Goal: Information Seeking & Learning: Learn about a topic

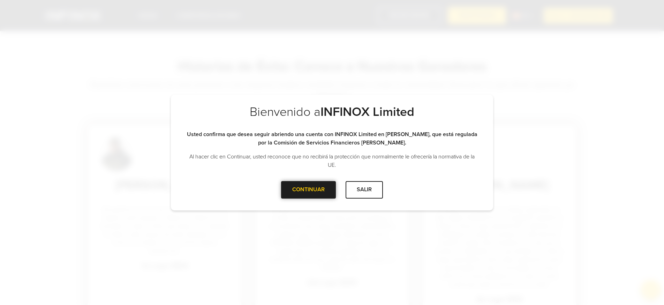
click at [308, 190] on div at bounding box center [308, 190] width 0 height 0
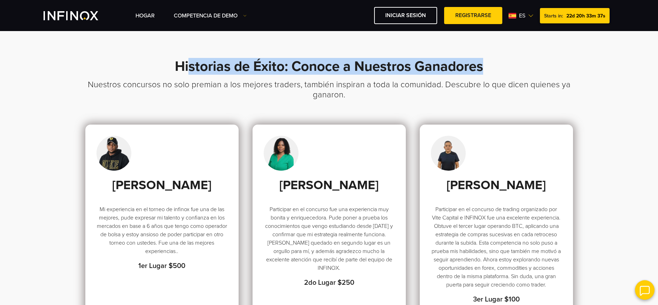
drag, startPoint x: 189, startPoint y: 61, endPoint x: 494, endPoint y: 73, distance: 304.5
click at [494, 73] on h1 "Historias de Éxito: Conoce a Nuestros Ganadores" at bounding box center [329, 69] width 488 height 21
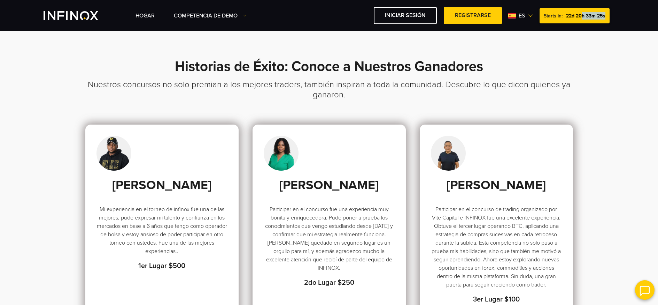
drag, startPoint x: 581, startPoint y: 16, endPoint x: 612, endPoint y: 48, distance: 43.9
click at [622, 17] on div "Hogar Competencia de Demo es" at bounding box center [330, 15] width 586 height 17
click at [600, 64] on section "Historias de Éxito: Conoce a Nuestros Ganadores Nuestros concursos no solo prem…" at bounding box center [329, 247] width 658 height 433
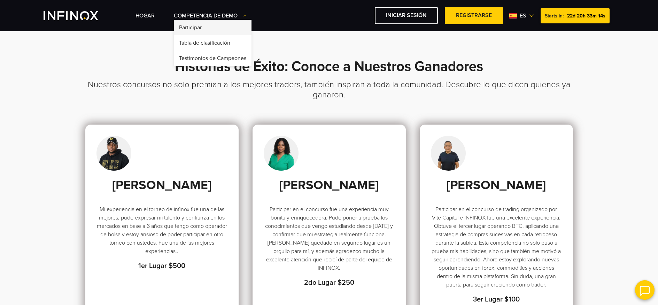
click at [210, 30] on link "Participar" at bounding box center [213, 27] width 78 height 15
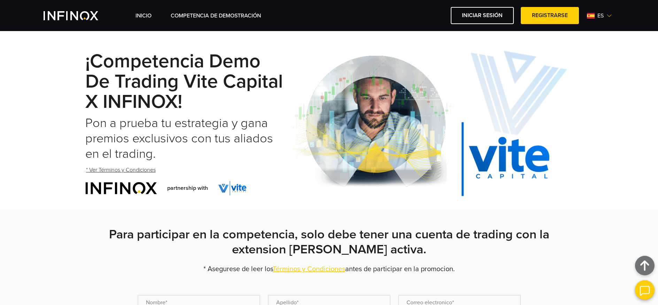
scroll to position [7, 0]
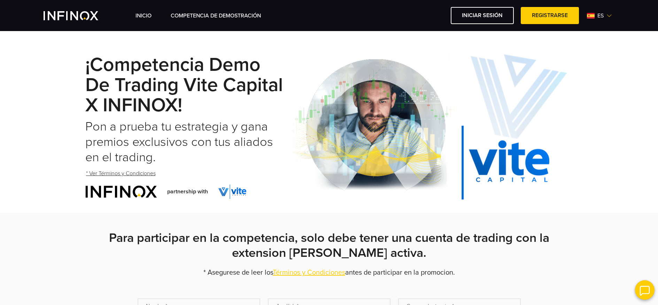
click at [132, 173] on link "* Ver Términos y Condiciones" at bounding box center [120, 173] width 71 height 17
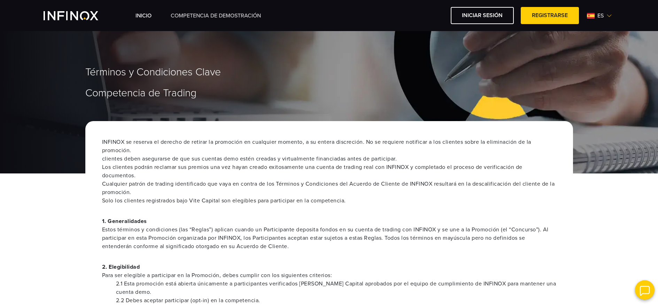
click at [184, 25] on div "INICIO Competencia de Demostración Iniciar sesión es" at bounding box center [329, 15] width 658 height 31
click at [185, 17] on link "Competencia de Demostración" at bounding box center [216, 16] width 90 height 8
click at [241, 17] on link "Competencia de Demostración" at bounding box center [216, 16] width 90 height 8
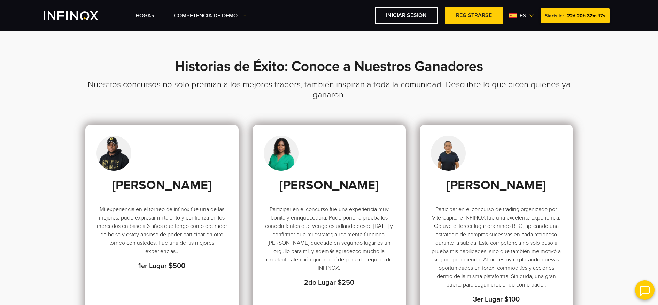
click at [564, 20] on div "Starts in: 22d 20h 32m 17s" at bounding box center [575, 15] width 69 height 15
drag, startPoint x: 571, startPoint y: 16, endPoint x: 598, endPoint y: 24, distance: 27.9
click at [609, 16] on div "Starts in: 22d 20h 32m 17s" at bounding box center [575, 15] width 69 height 15
drag, startPoint x: 533, startPoint y: 63, endPoint x: 462, endPoint y: 49, distance: 72.2
click at [533, 63] on h1 "Historias de Éxito: Conoce a Nuestros Ganadores" at bounding box center [329, 69] width 488 height 21
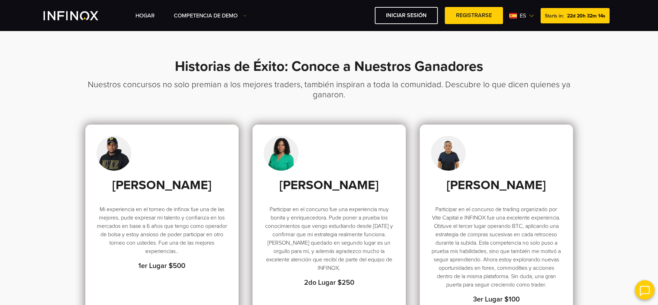
drag, startPoint x: 354, startPoint y: 113, endPoint x: 250, endPoint y: 10, distance: 146.4
click at [354, 112] on h3 "Nuestros concursos no solo premian a los mejores traders, también inspiran a to…" at bounding box center [329, 101] width 488 height 45
click at [439, 84] on h3 "Nuestros concursos no solo premian a los mejores traders, también inspiran a to…" at bounding box center [329, 101] width 488 height 45
click at [532, 14] on img at bounding box center [534, 16] width 6 height 6
click at [532, 14] on img at bounding box center [535, 16] width 6 height 6
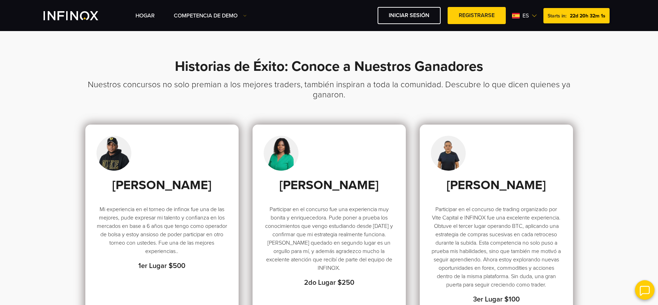
click at [532, 14] on img at bounding box center [535, 16] width 6 height 6
click at [578, 14] on span "22d 20h 32m 0s" at bounding box center [587, 16] width 37 height 6
click at [614, 20] on div "Hogar Competencia de Demo Participar Starts in: es English" at bounding box center [376, 15] width 480 height 17
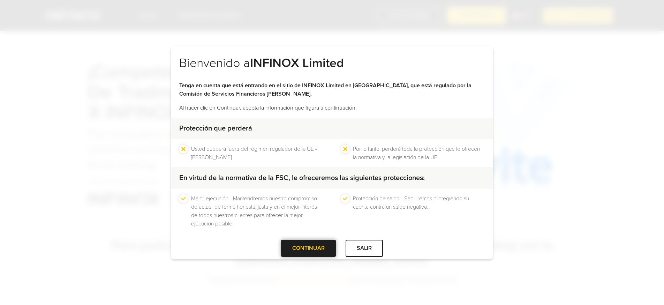
click at [308, 248] on div at bounding box center [308, 248] width 0 height 0
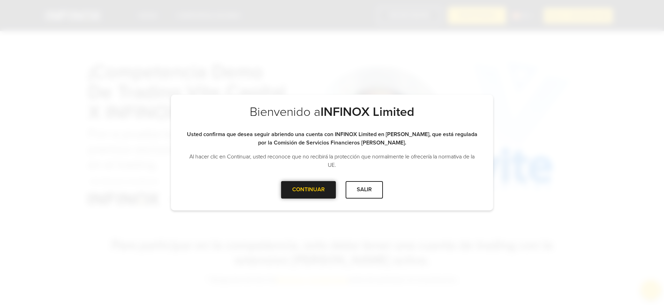
click at [308, 190] on div at bounding box center [308, 190] width 0 height 0
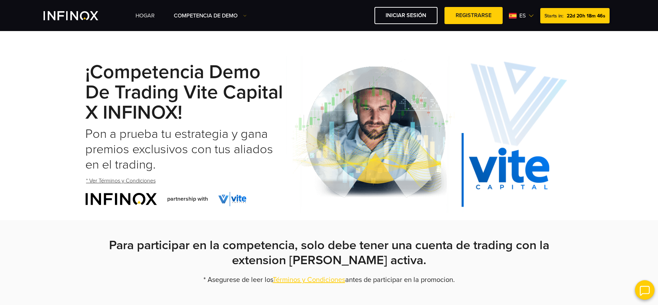
click at [144, 12] on link "Hogar" at bounding box center [145, 16] width 19 height 8
click at [144, 14] on link "Hogar" at bounding box center [145, 16] width 19 height 8
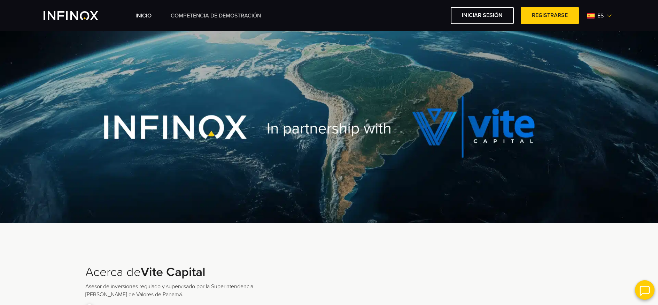
click at [222, 14] on link "Competencia de Demostración" at bounding box center [216, 16] width 90 height 8
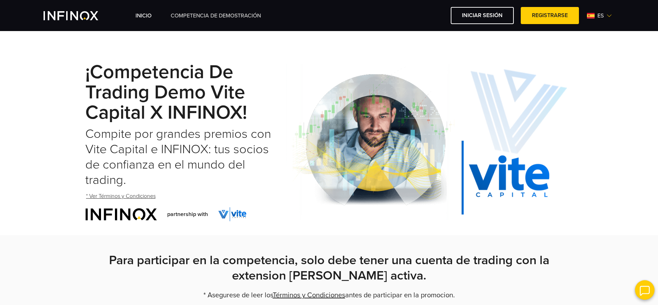
click at [228, 15] on link "Competencia de Demostración" at bounding box center [216, 16] width 90 height 8
click at [144, 18] on link "INICIO" at bounding box center [144, 16] width 16 height 8
click at [141, 15] on link "INICIO" at bounding box center [144, 16] width 16 height 8
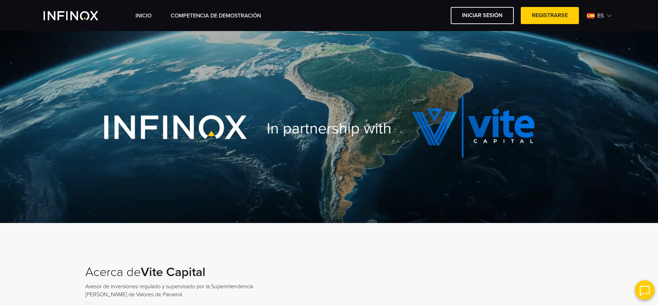
click at [41, 72] on div at bounding box center [329, 127] width 658 height 192
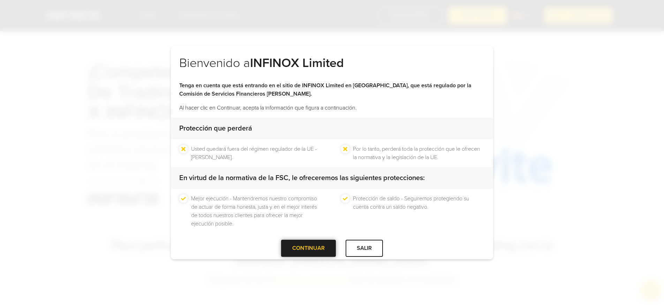
click at [308, 248] on div at bounding box center [308, 248] width 0 height 0
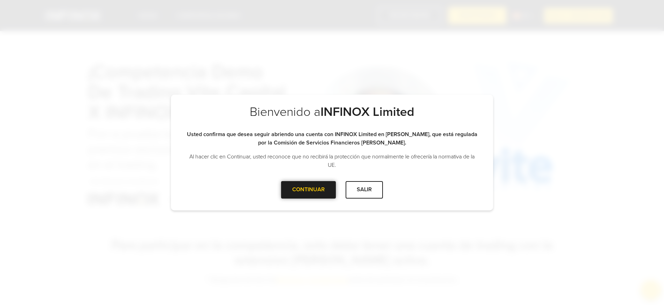
click at [308, 190] on div at bounding box center [308, 190] width 0 height 0
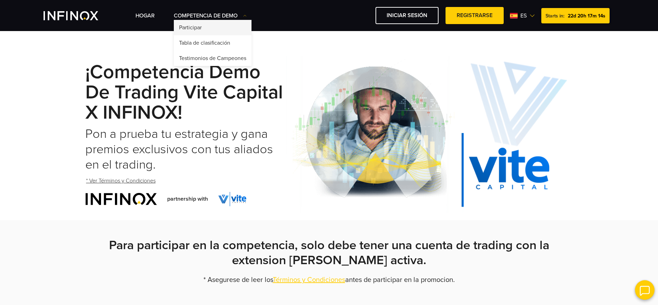
click at [204, 30] on link "Participar" at bounding box center [213, 27] width 78 height 15
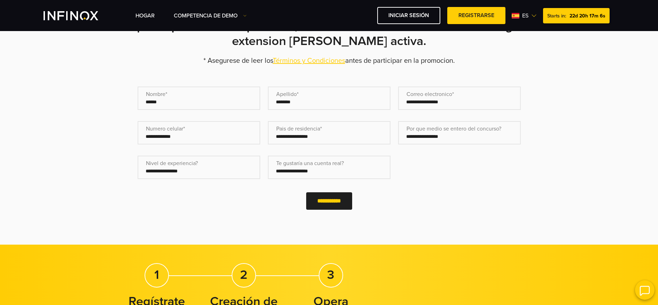
scroll to position [70, 0]
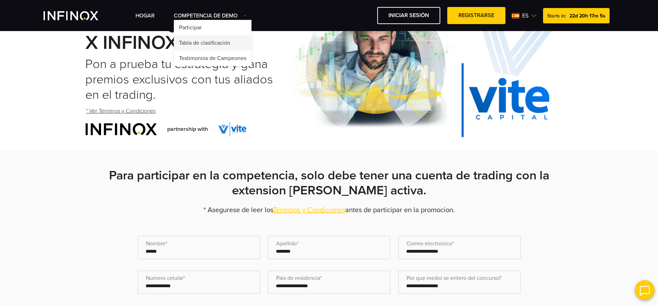
click at [228, 48] on link "Tabla de clasificación" at bounding box center [213, 42] width 78 height 15
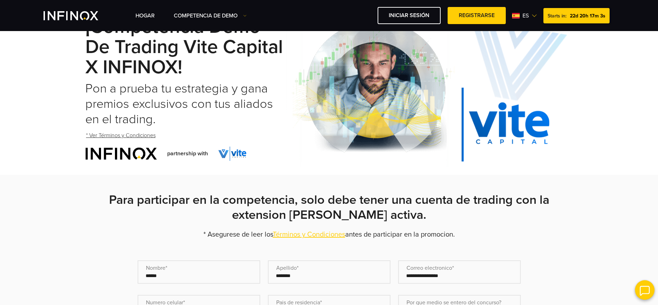
scroll to position [0, 0]
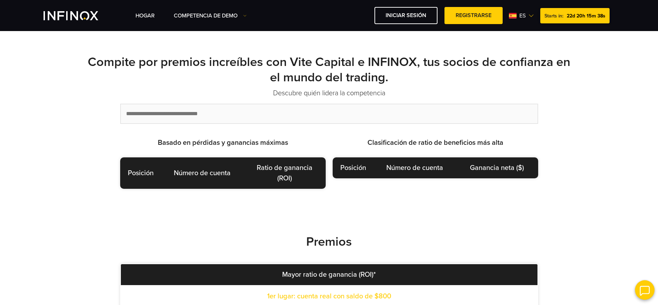
scroll to position [86, 0]
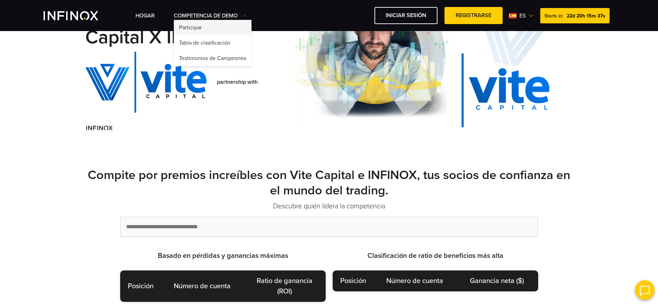
click at [197, 31] on link "Participar" at bounding box center [213, 27] width 78 height 15
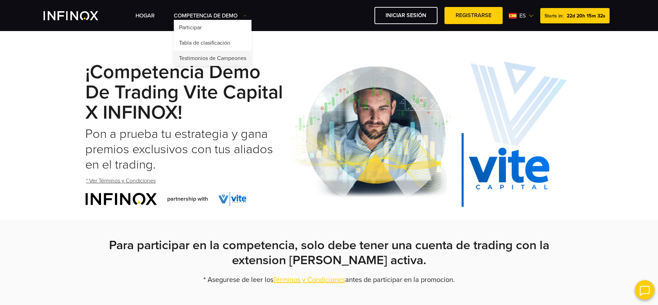
click at [224, 54] on link "Testimonios de Campeones" at bounding box center [213, 58] width 78 height 15
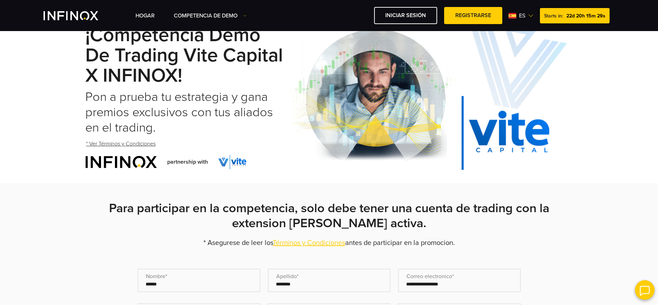
scroll to position [71, 0]
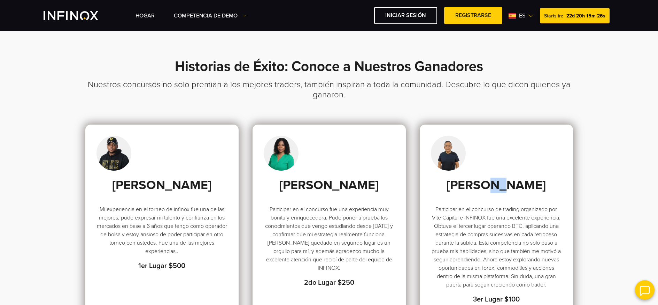
drag, startPoint x: 473, startPoint y: 178, endPoint x: 413, endPoint y: 173, distance: 59.9
click at [465, 177] on h3 "Jacinto Manyari del Carpio" at bounding box center [496, 184] width 131 height 15
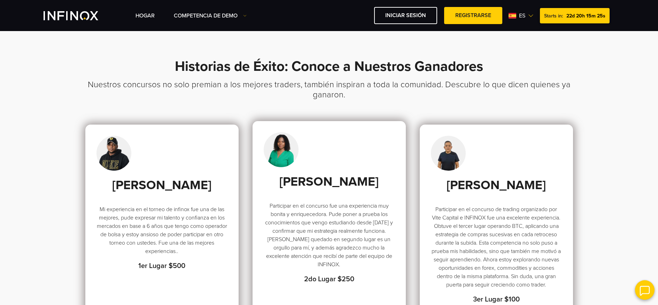
click at [368, 182] on h3 "Anyi Hidalgo Rengifo" at bounding box center [329, 181] width 131 height 15
click at [253, 187] on div "Anyi Hidalgo Rengifo Participar en el concurso fue una experiencia muy bonita y…" at bounding box center [329, 219] width 153 height 197
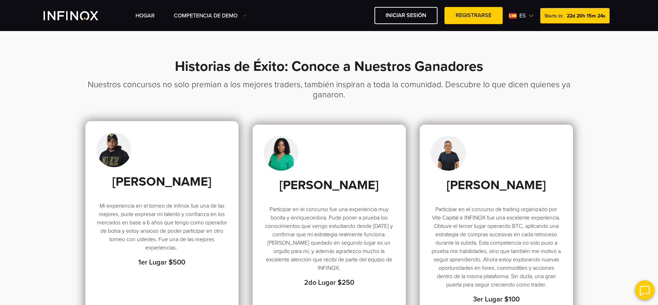
drag, startPoint x: 208, startPoint y: 184, endPoint x: 226, endPoint y: 174, distance: 19.8
click at [208, 184] on h3 "Luis González Otañez" at bounding box center [162, 181] width 131 height 15
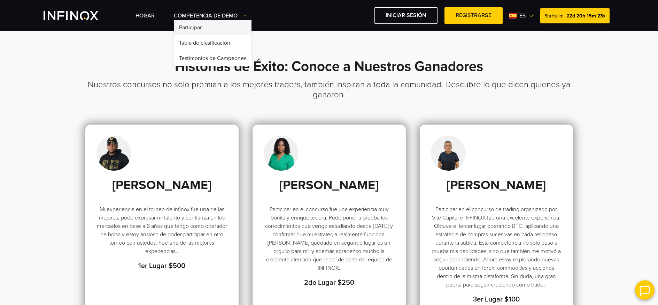
click at [207, 30] on link "Participar" at bounding box center [213, 27] width 78 height 15
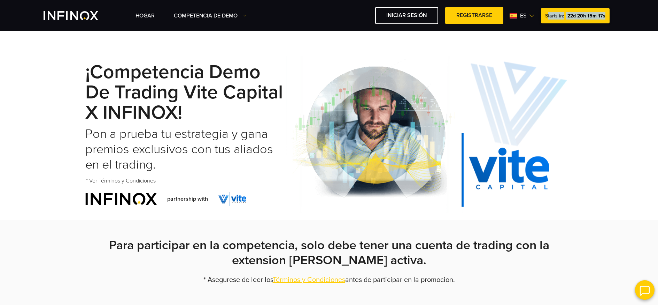
drag, startPoint x: 556, startPoint y: 17, endPoint x: 577, endPoint y: 24, distance: 21.4
click at [578, 22] on div "Starts in: 22d 20h 15m 17s" at bounding box center [575, 15] width 69 height 15
click at [532, 15] on img at bounding box center [532, 16] width 6 height 6
click at [591, 52] on link "English" at bounding box center [590, 51] width 17 height 8
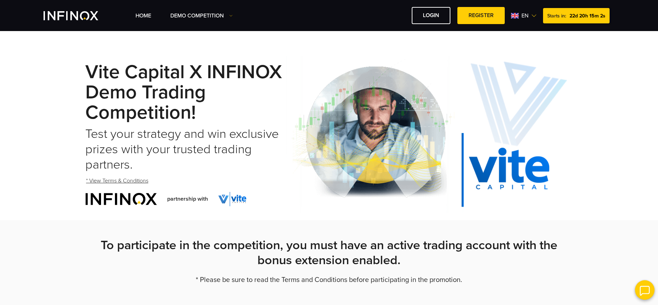
click at [532, 17] on img at bounding box center [535, 16] width 6 height 6
drag, startPoint x: 506, startPoint y: 107, endPoint x: 498, endPoint y: 93, distance: 15.5
click at [507, 106] on img at bounding box center [429, 134] width 287 height 157
drag, startPoint x: 567, startPoint y: 16, endPoint x: 624, endPoint y: 29, distance: 58.1
click at [624, 29] on div "Home Demo Competition en" at bounding box center [329, 15] width 658 height 31
